Goal: Task Accomplishment & Management: Complete application form

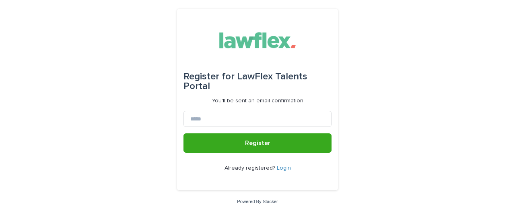
click at [279, 169] on link "Login" at bounding box center [284, 168] width 14 height 6
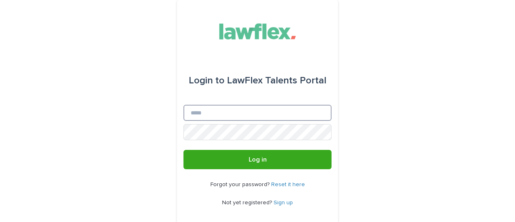
click at [197, 113] on input "Email" at bounding box center [257, 113] width 148 height 16
type input "*"
type input "**********"
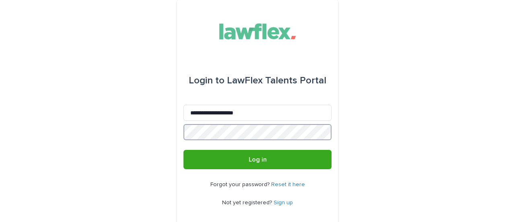
click at [183, 150] on button "Log in" at bounding box center [257, 159] width 148 height 19
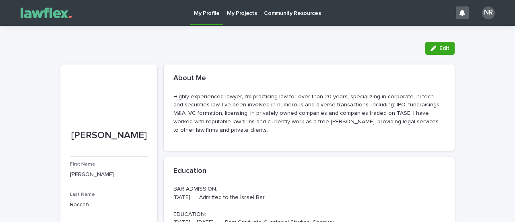
click at [232, 12] on p "My Projects" at bounding box center [242, 8] width 30 height 17
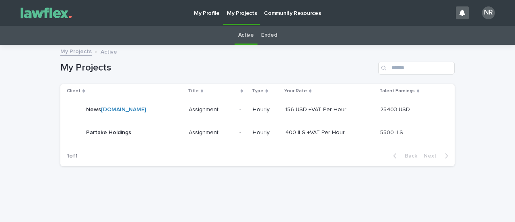
click at [98, 133] on p "Partake Holdings" at bounding box center [109, 132] width 47 height 8
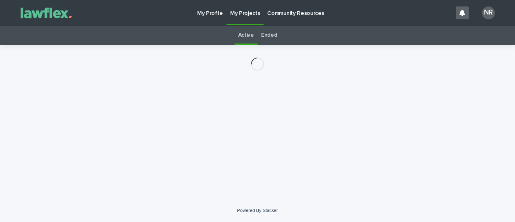
click at [98, 133] on div "Loading... Saving… Loading... Saving…" at bounding box center [257, 112] width 402 height 134
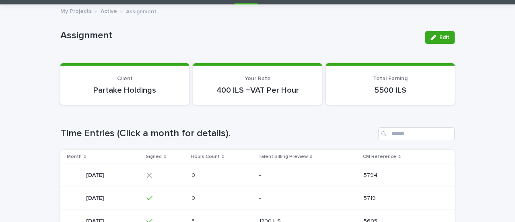
click at [97, 175] on p "[DATE]" at bounding box center [95, 174] width 19 height 8
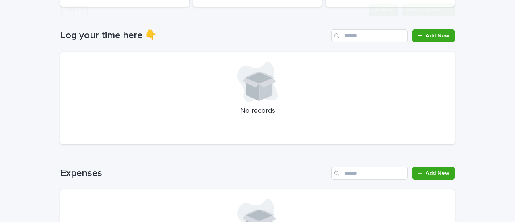
scroll to position [121, 0]
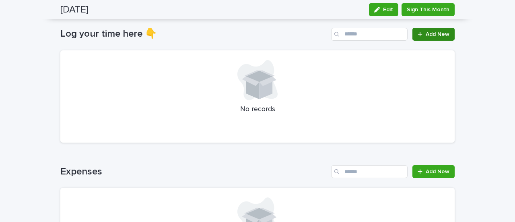
click at [428, 33] on span "Add New" at bounding box center [438, 34] width 24 height 6
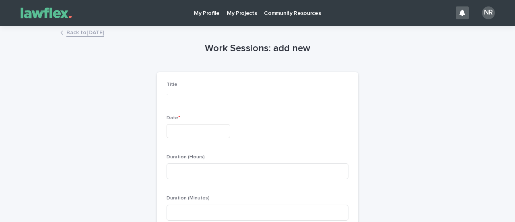
click at [178, 131] on input "text" at bounding box center [199, 131] width 64 height 14
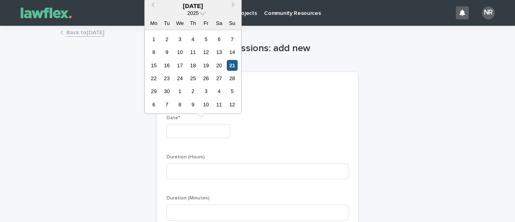
click at [231, 66] on div "21" at bounding box center [231, 65] width 11 height 11
type input "*********"
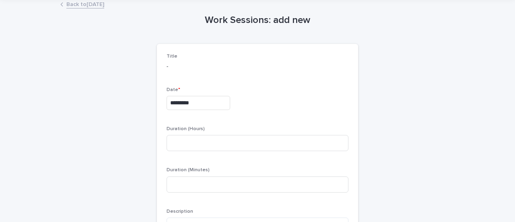
scroll to position [40, 0]
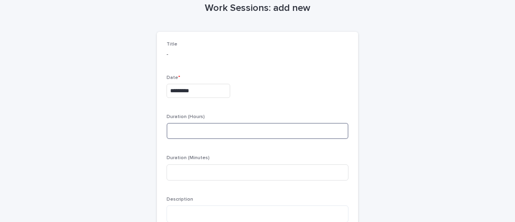
click at [175, 132] on input at bounding box center [258, 131] width 182 height 16
type input "*"
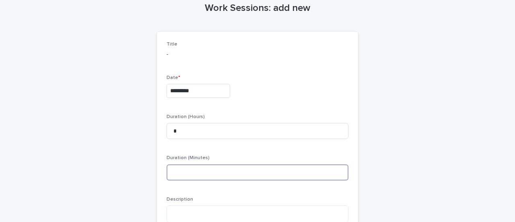
click at [180, 167] on input at bounding box center [258, 172] width 182 height 16
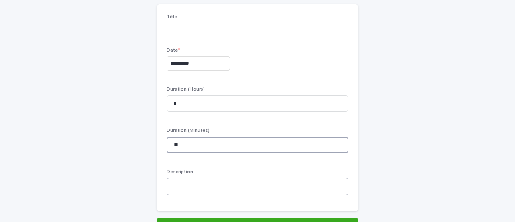
scroll to position [80, 0]
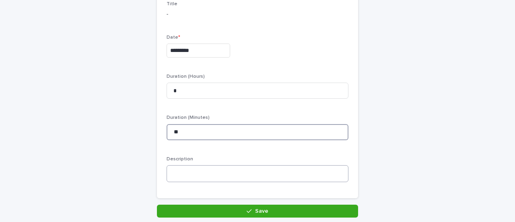
type input "**"
click at [179, 179] on textarea at bounding box center [258, 173] width 182 height 17
type textarea "*"
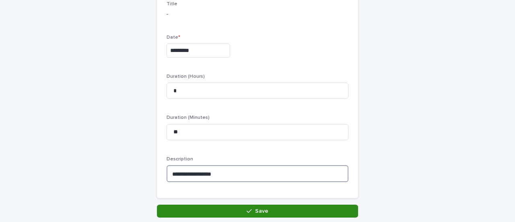
type textarea "**********"
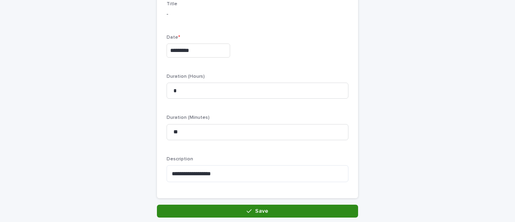
click at [255, 211] on span "Save" at bounding box center [261, 211] width 13 height 6
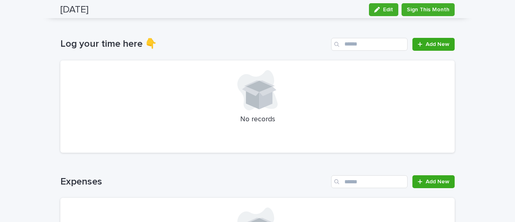
scroll to position [1, 0]
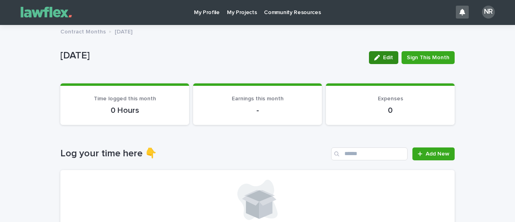
click at [386, 57] on span "Edit" at bounding box center [388, 58] width 10 height 6
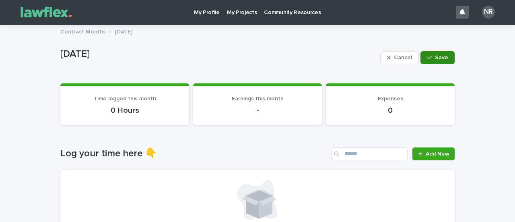
click at [442, 57] on span "Save" at bounding box center [441, 58] width 13 height 6
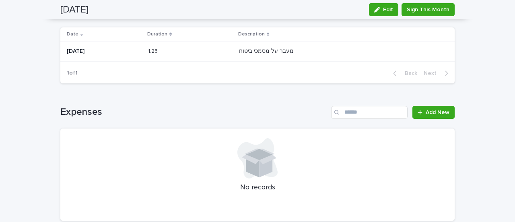
scroll to position [0, 0]
